Goal: Check status: Check status

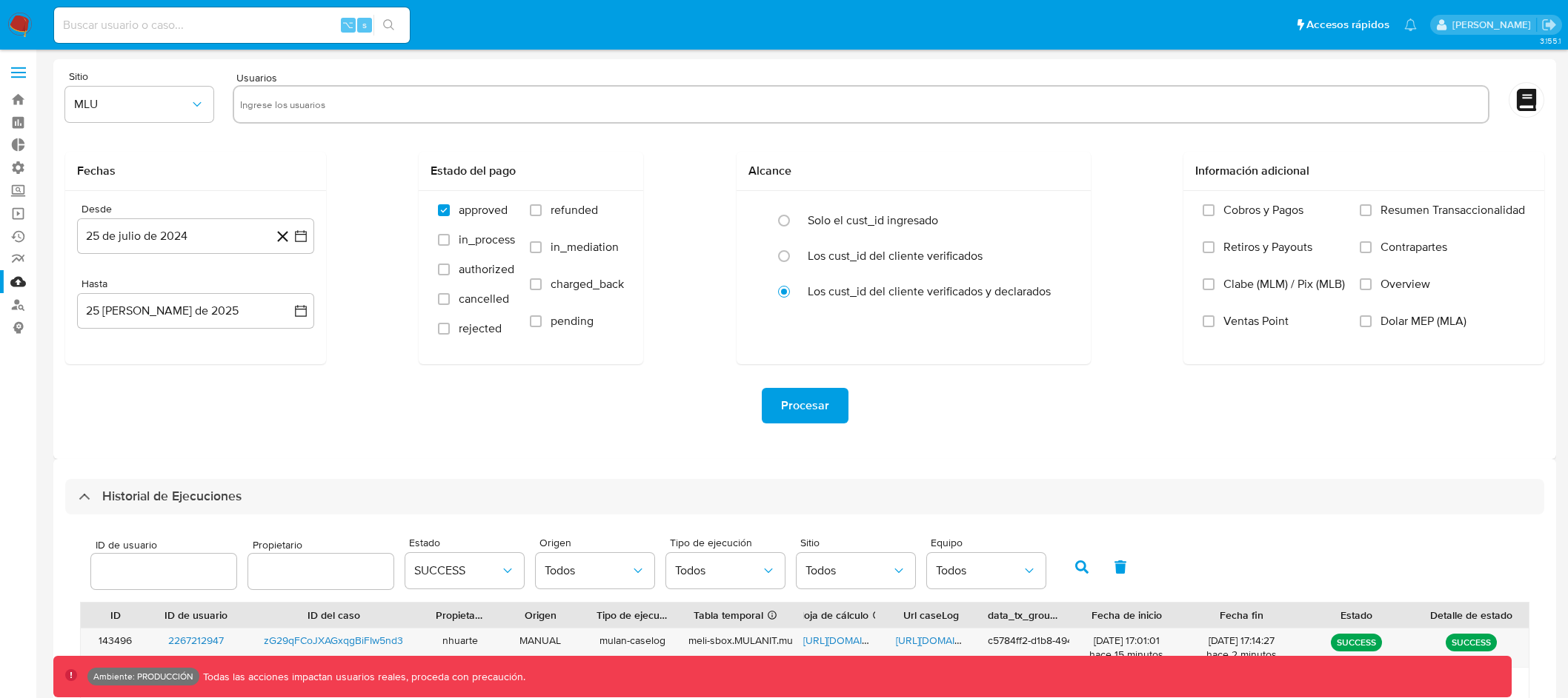
select select "10"
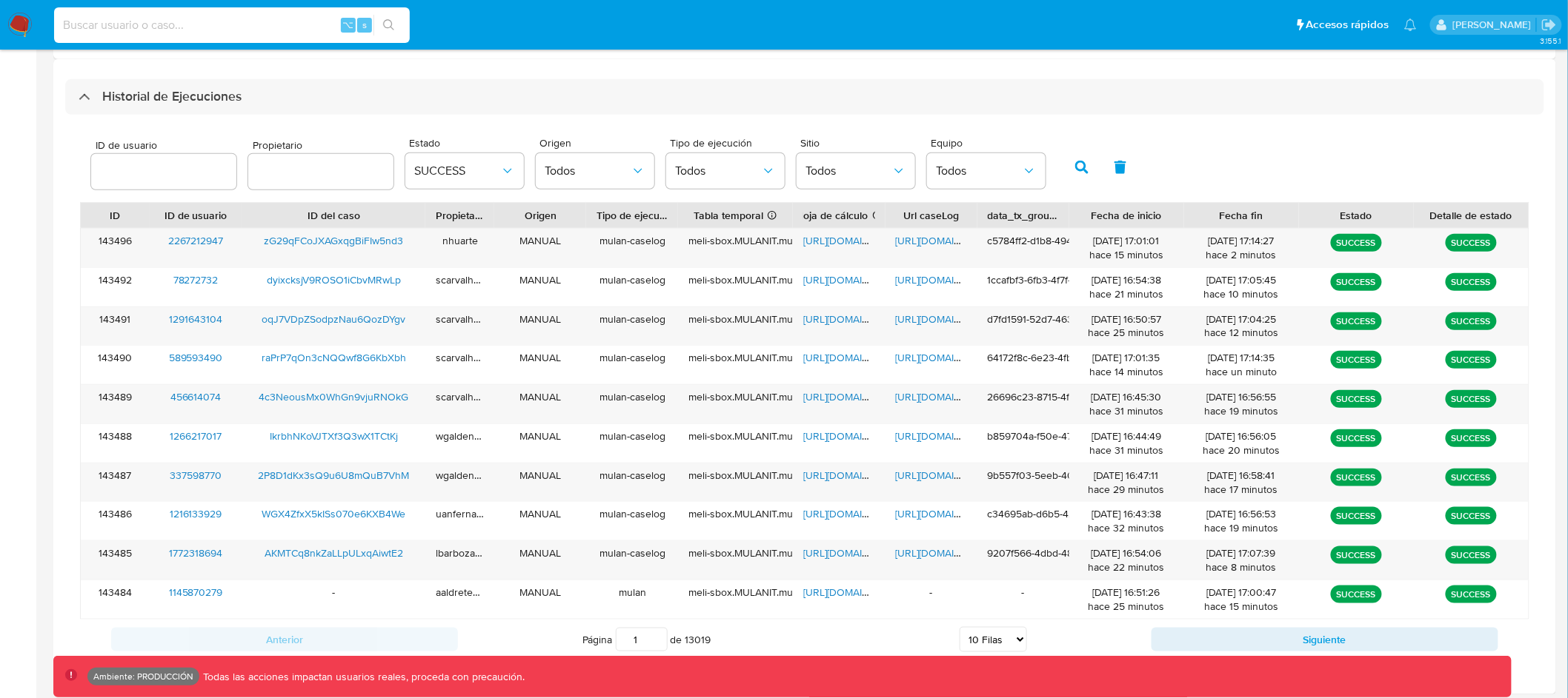
click at [237, 32] on input at bounding box center [231, 25] width 356 height 19
paste input "2450529742"
type input "2450529742"
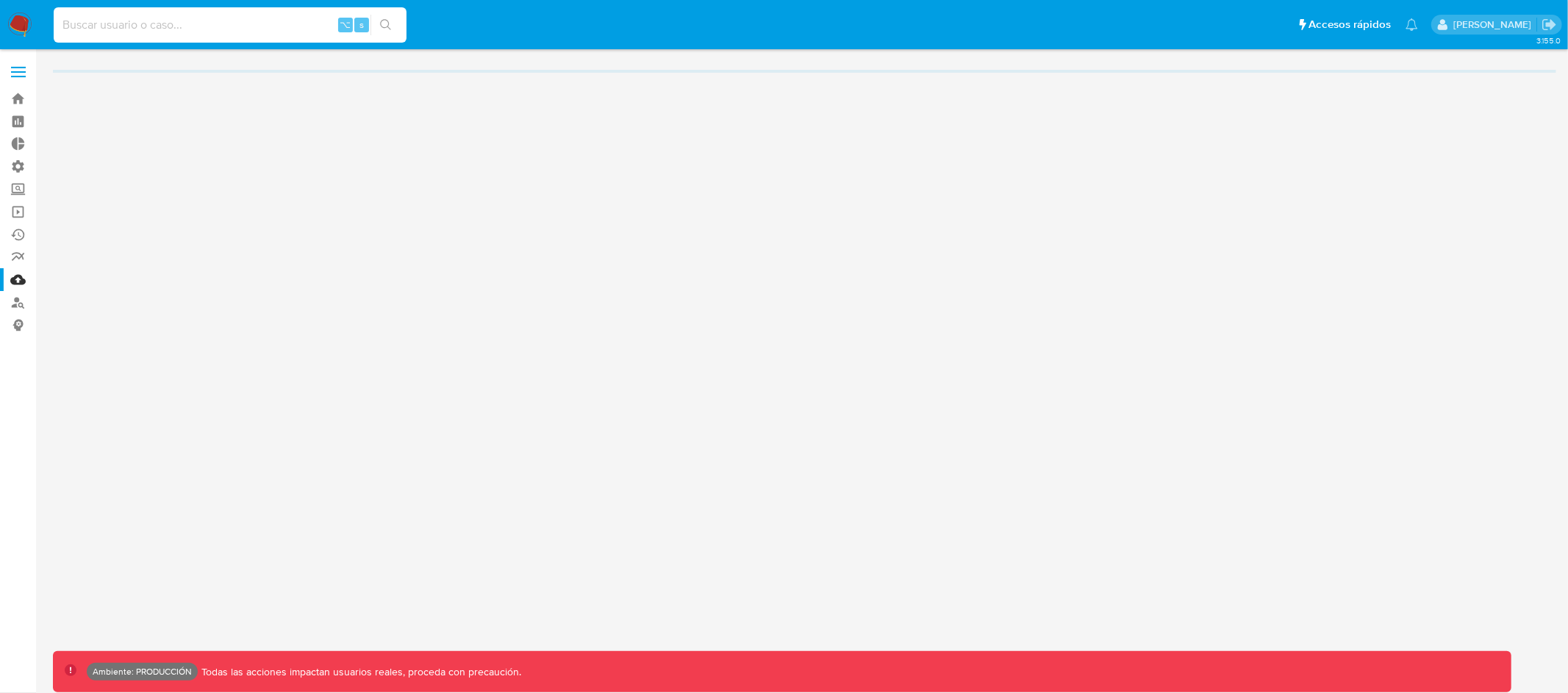
click at [242, 24] on input at bounding box center [229, 25] width 353 height 19
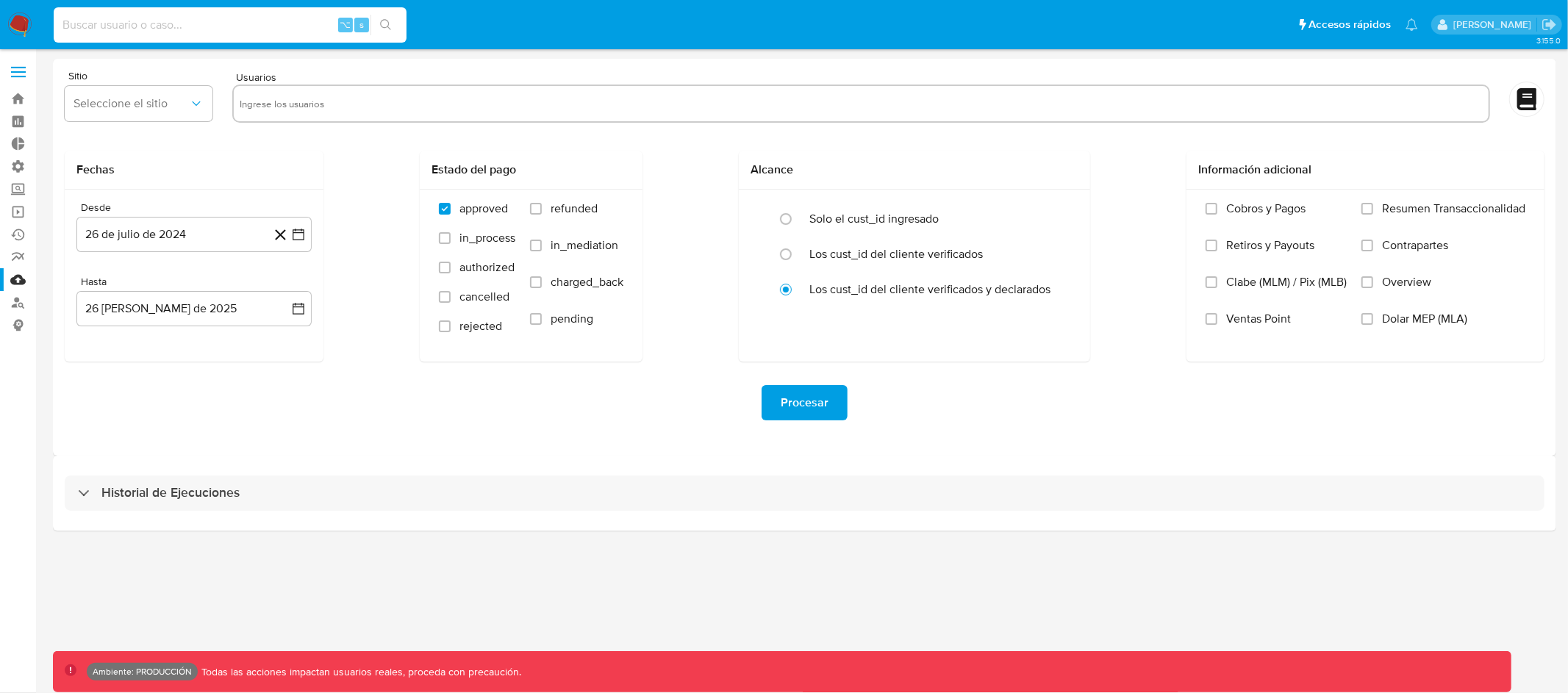
paste input "2450529742"
type input "2450529742"
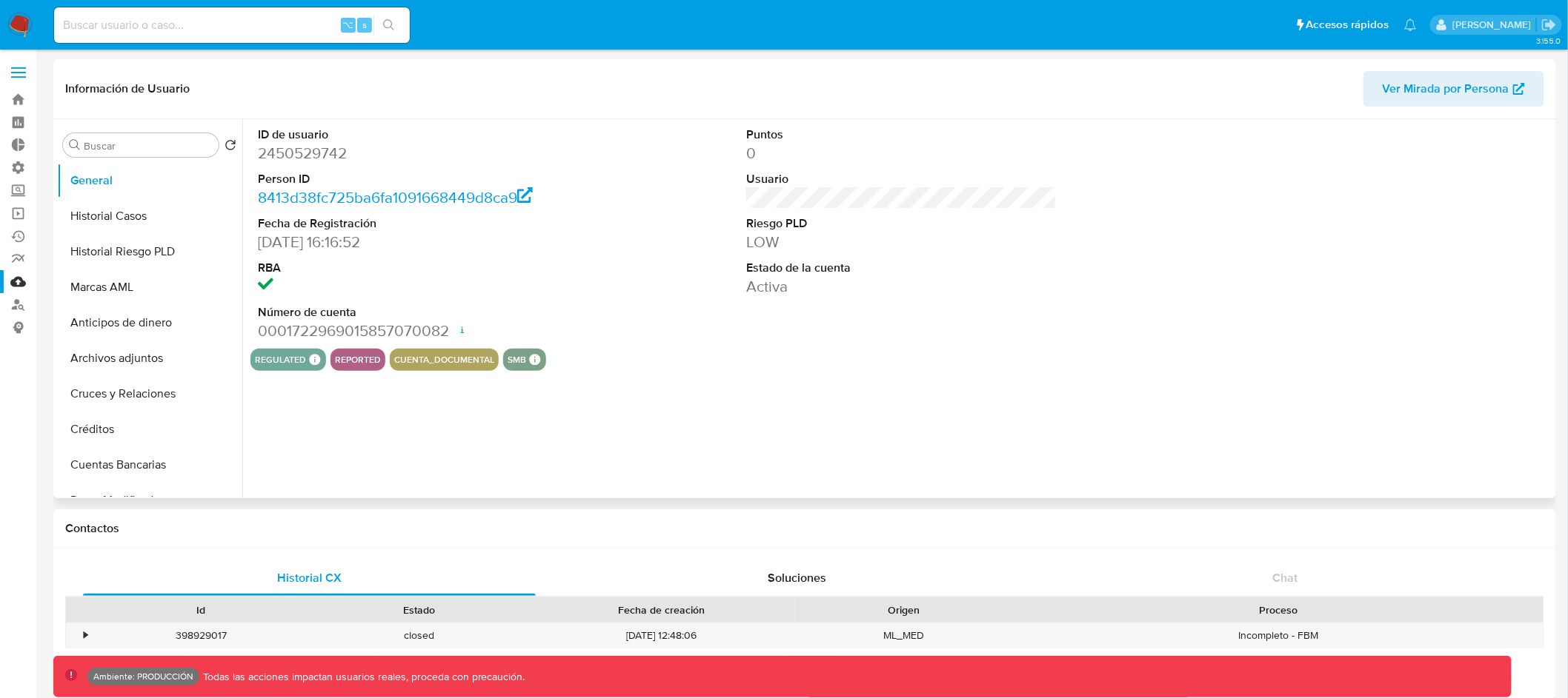
select select "10"
click at [144, 217] on button "Historial Casos" at bounding box center [143, 216] width 173 height 36
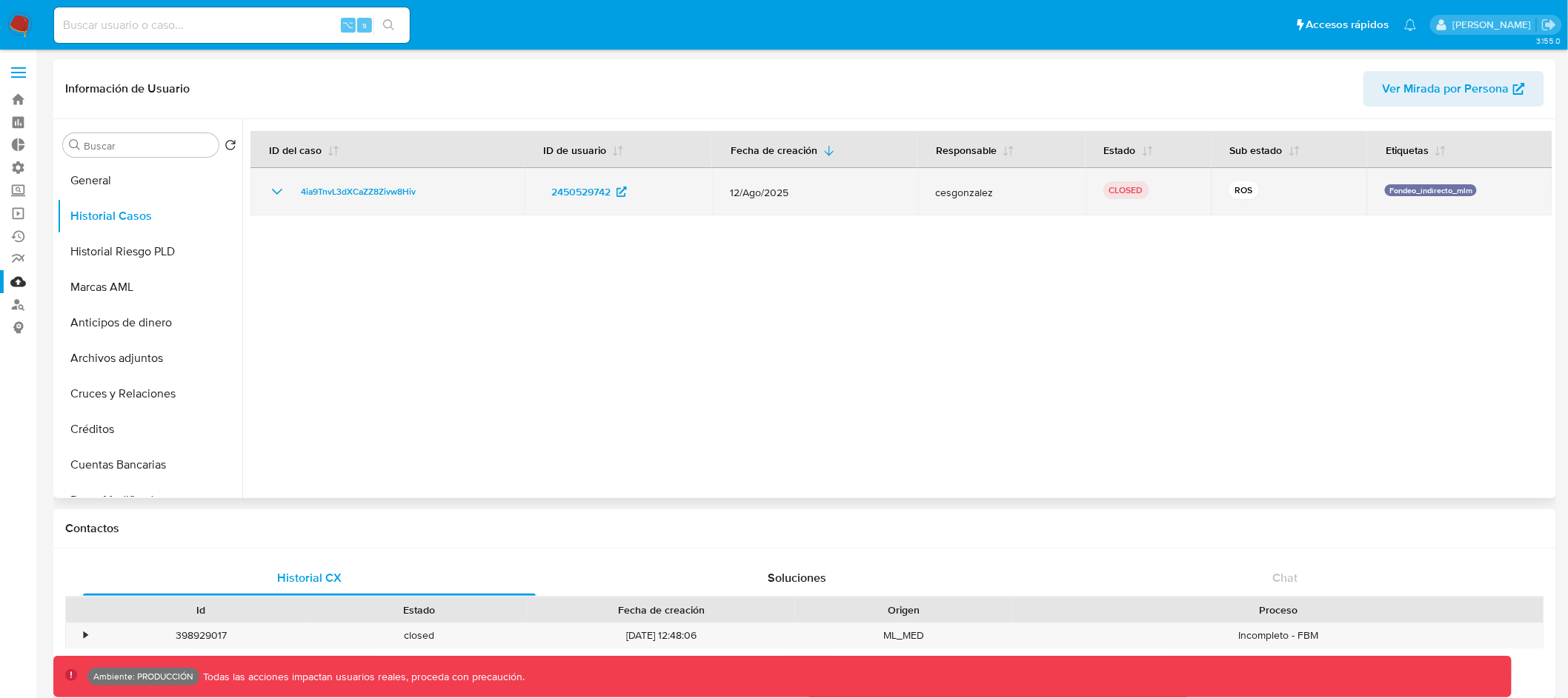
click at [275, 190] on icon "Mostrar/Ocultar" at bounding box center [277, 192] width 18 height 18
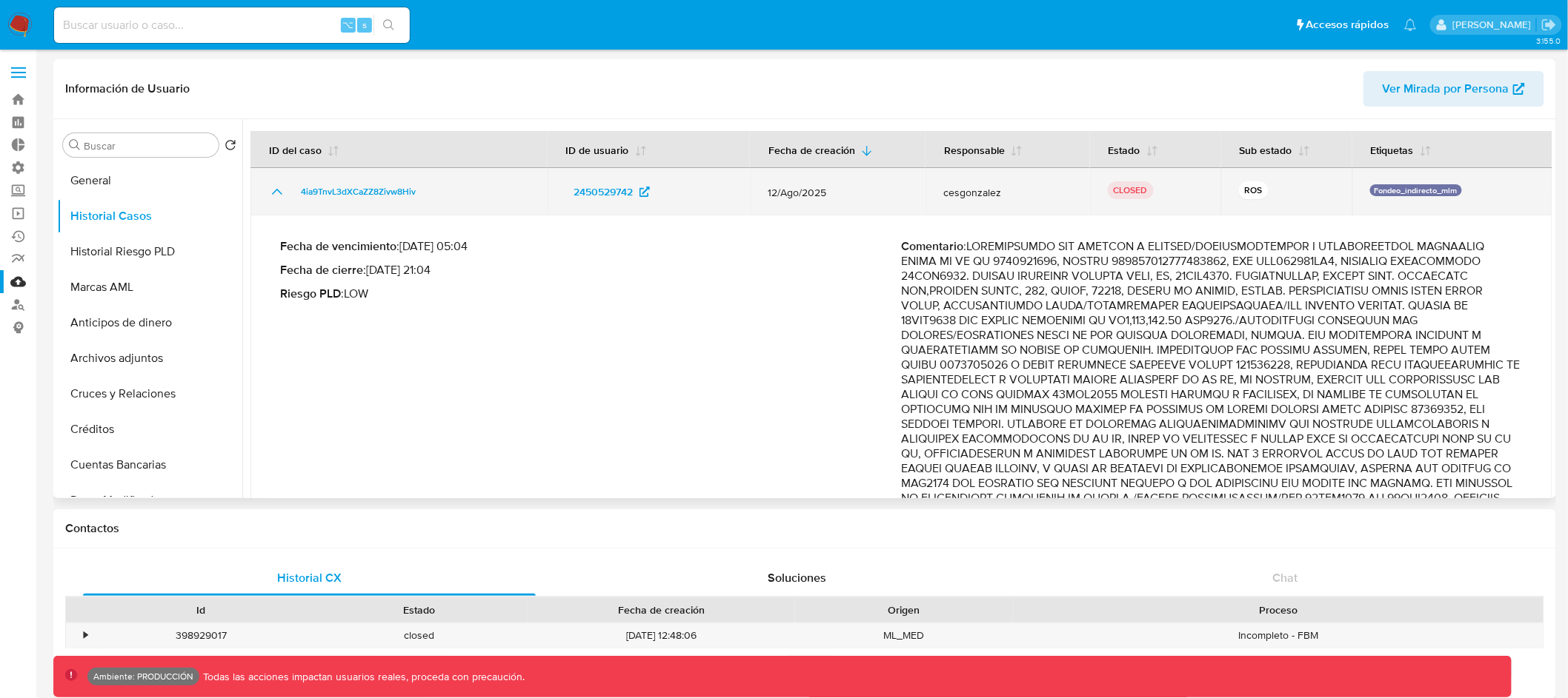
click at [275, 190] on icon "Mostrar/Ocultar" at bounding box center [277, 192] width 18 height 18
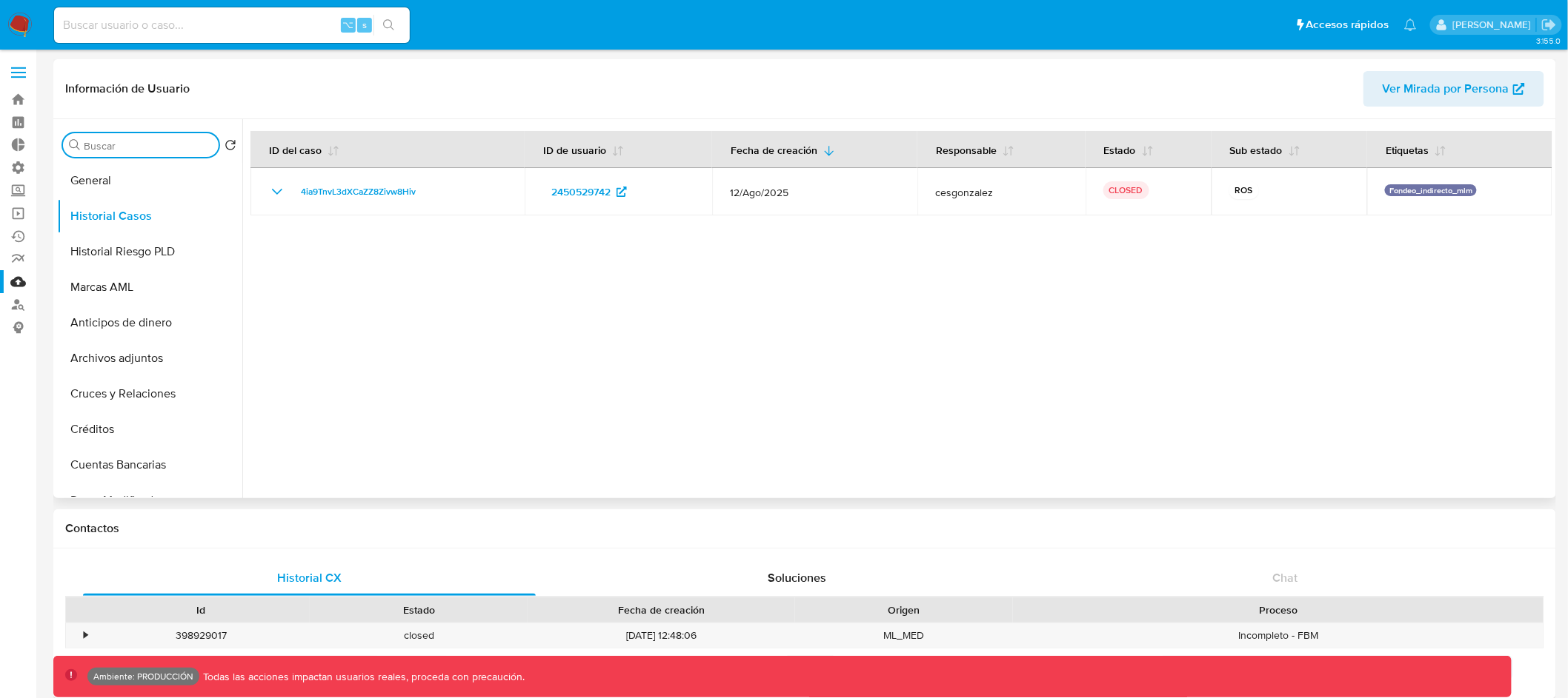
click at [136, 148] on input "Buscar" at bounding box center [147, 145] width 129 height 13
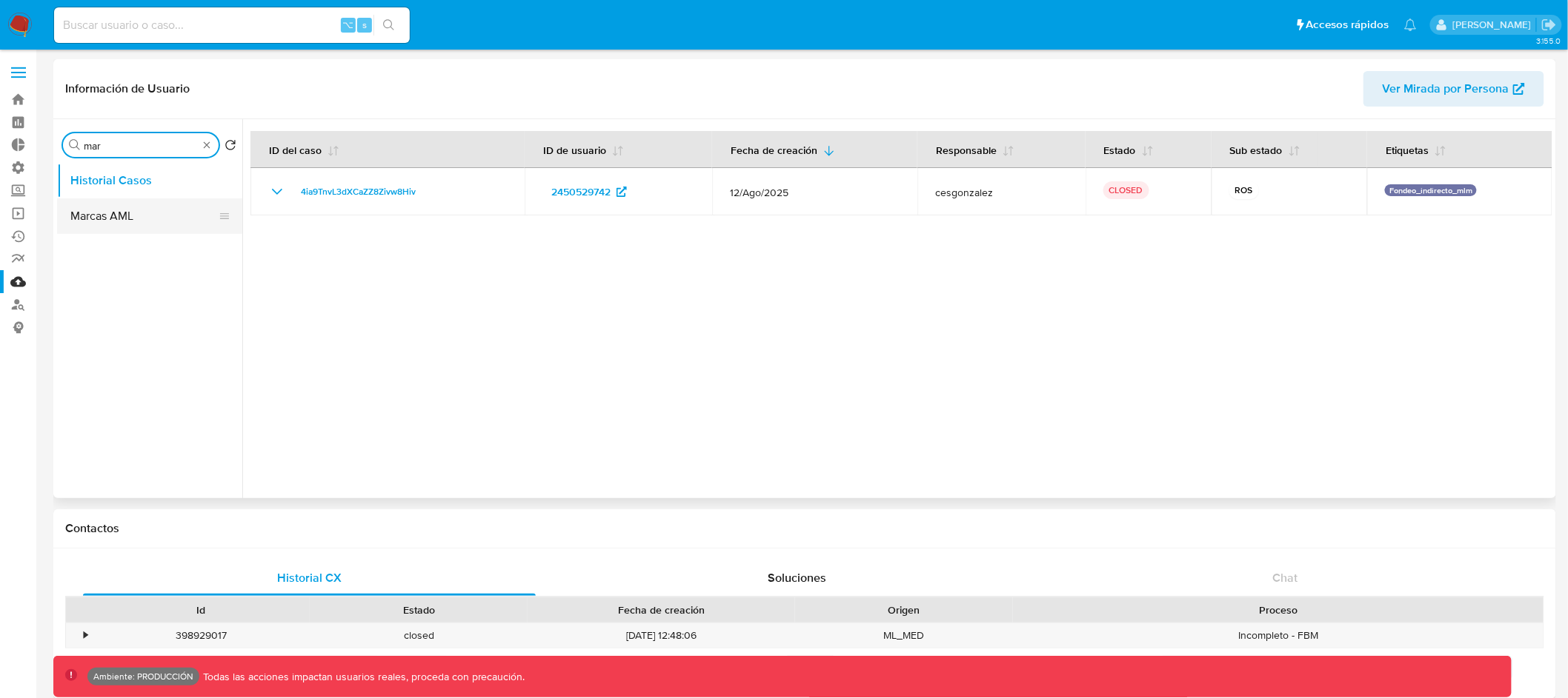
type input "mar"
click at [112, 224] on button "Marcas AML" at bounding box center [143, 216] width 173 height 36
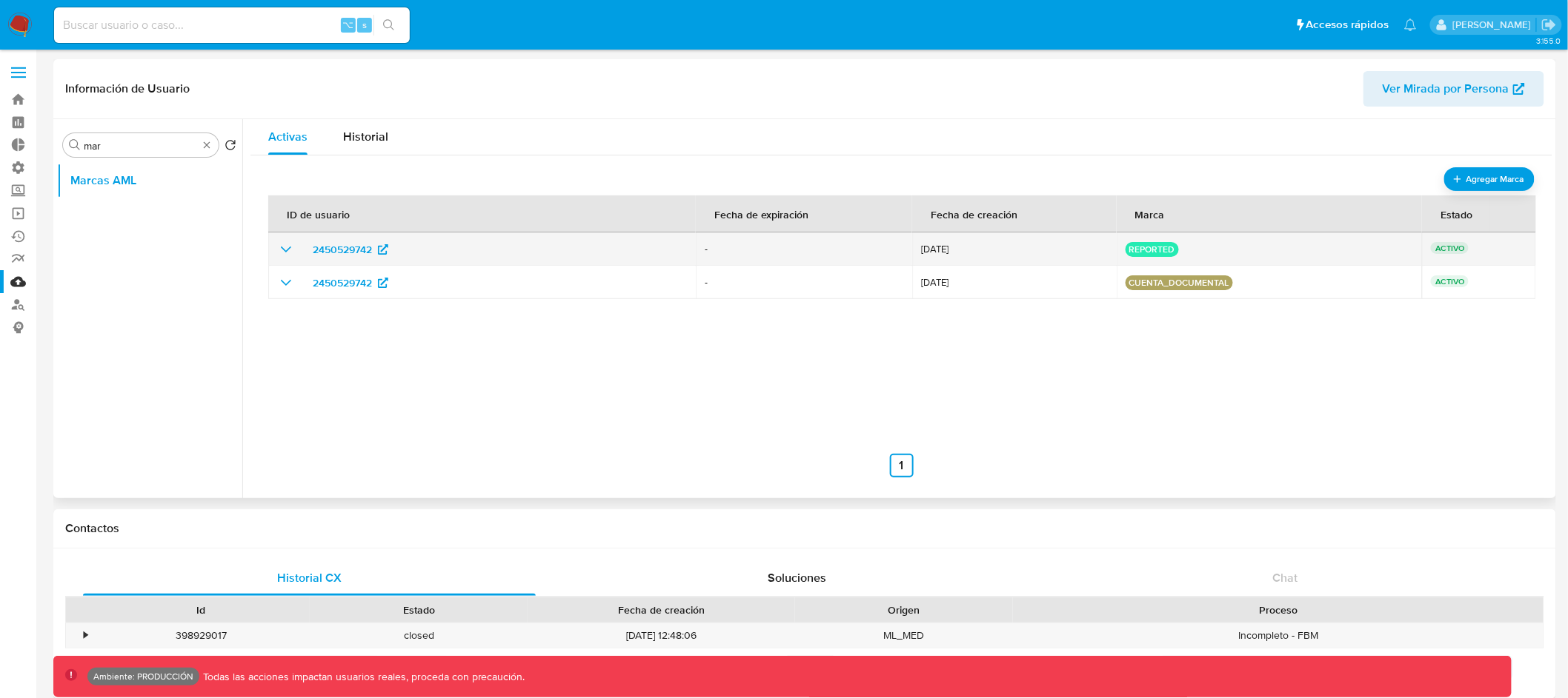
click at [285, 244] on icon "show_hidden_detail_by_id_2450529742" at bounding box center [286, 250] width 18 height 18
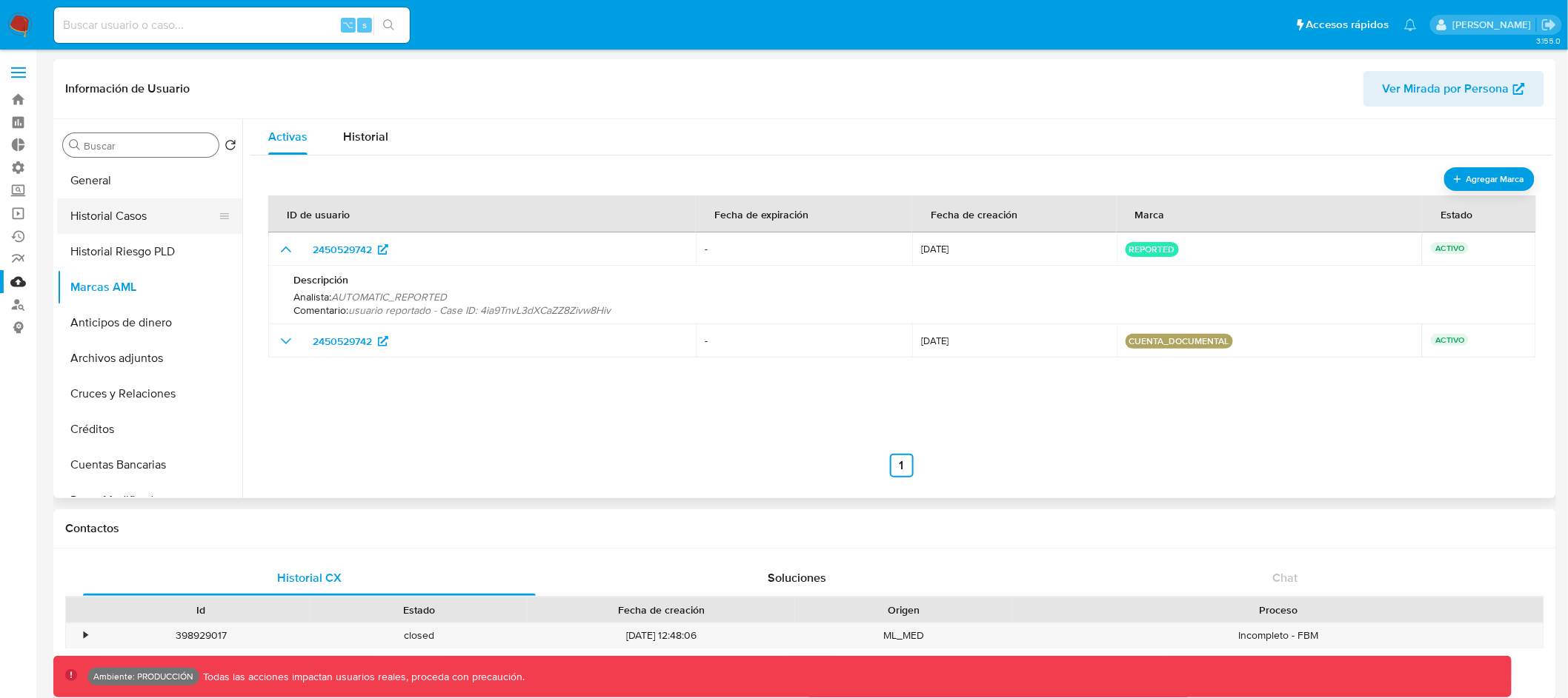
click at [156, 221] on button "Historial Casos" at bounding box center [143, 216] width 173 height 36
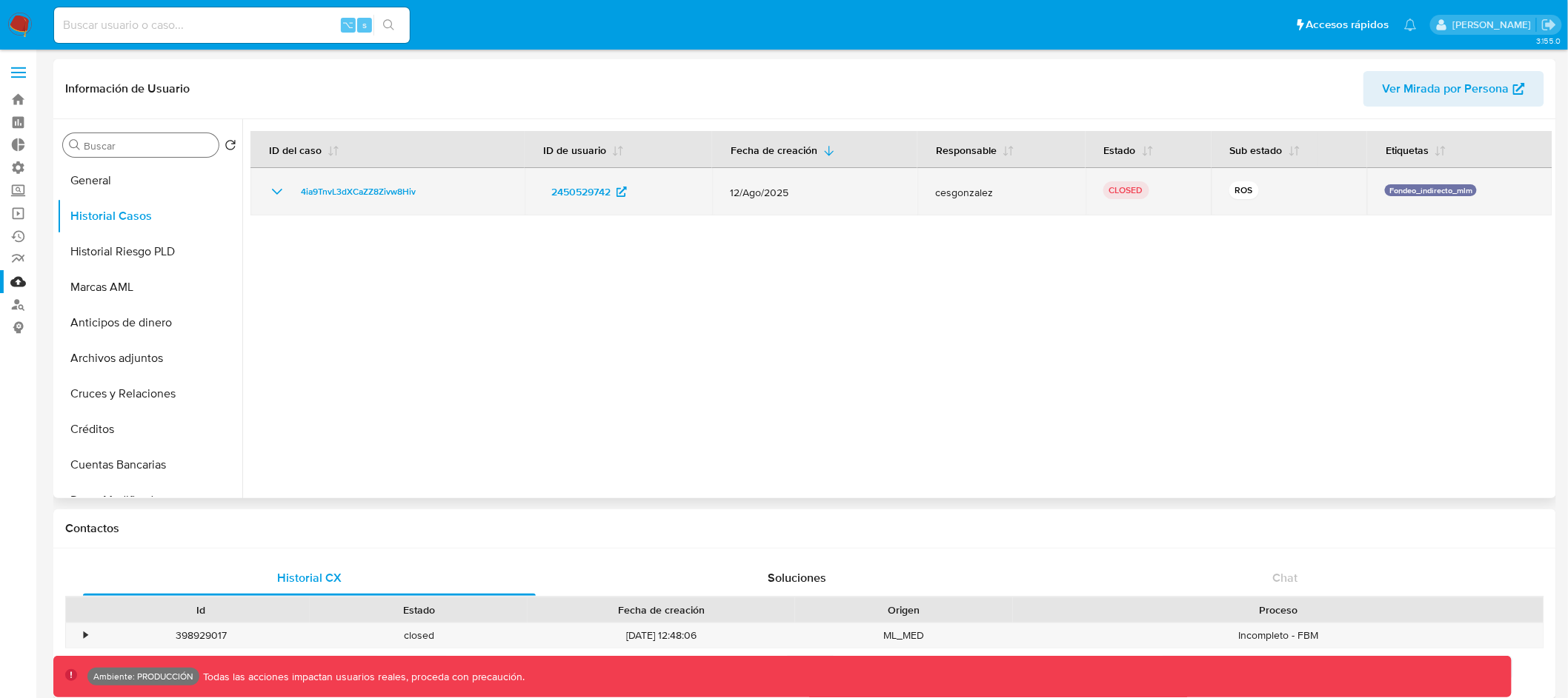
click at [273, 192] on icon "Mostrar/Ocultar" at bounding box center [277, 192] width 18 height 18
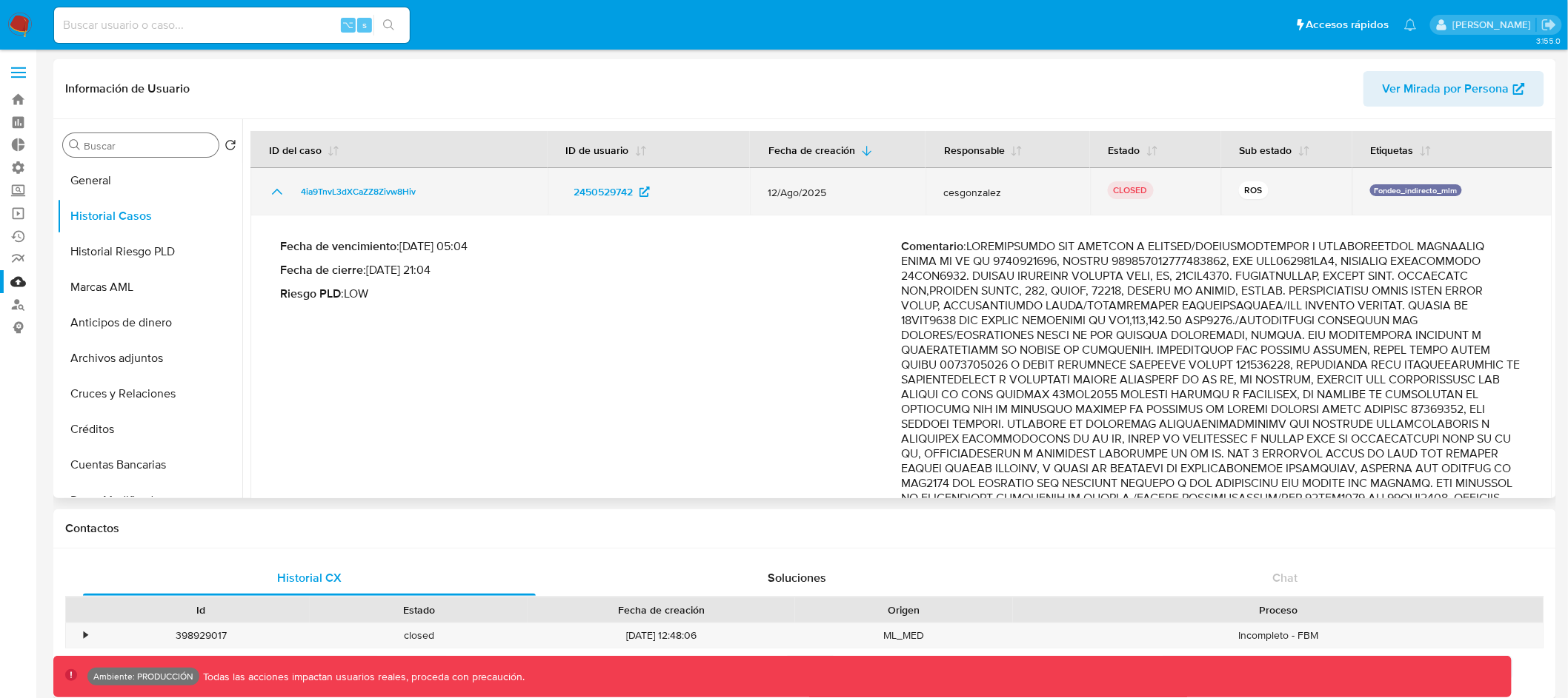
click at [274, 192] on icon "Mostrar/Ocultar" at bounding box center [277, 192] width 10 height 6
